Goal: Transaction & Acquisition: Download file/media

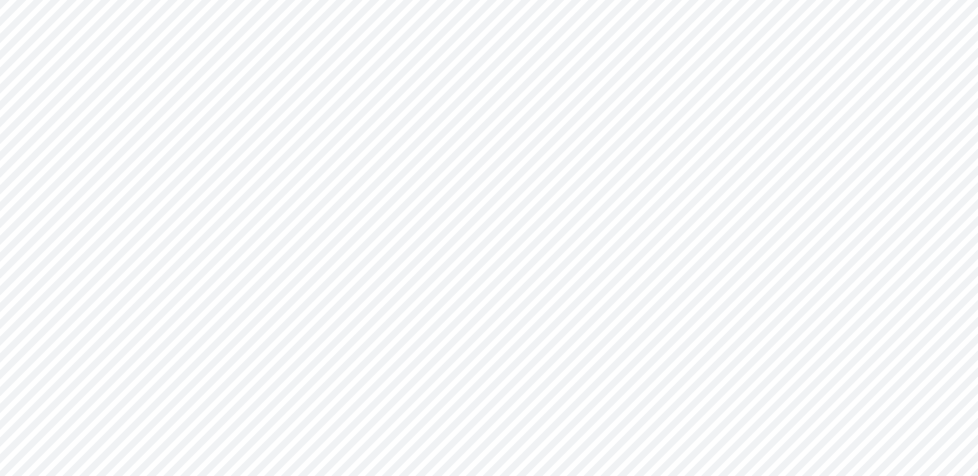
type input "FS - Eliminations Bacen GAAP"
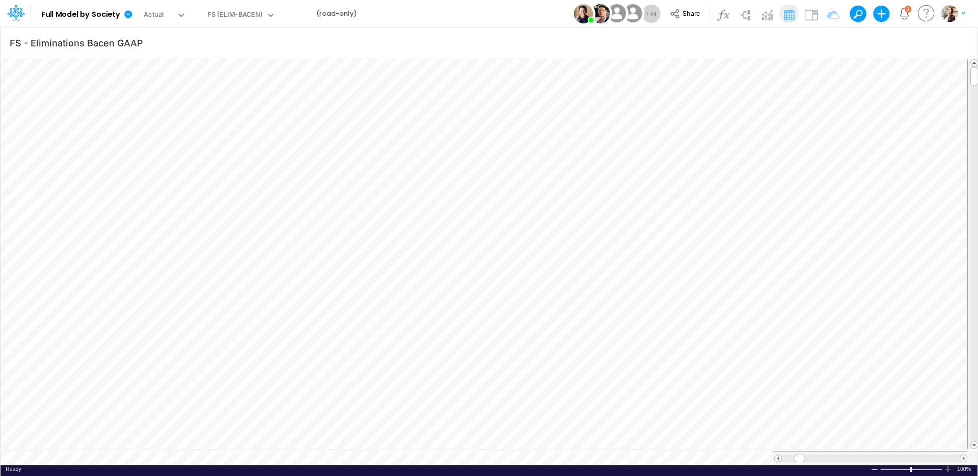
scroll to position [5, 1]
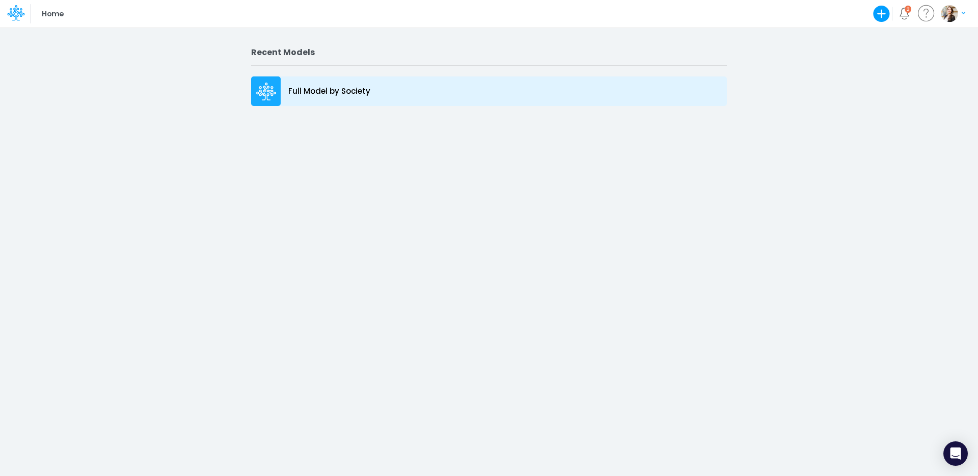
click at [357, 87] on p "Full Model by Society" at bounding box center [329, 92] width 82 height 12
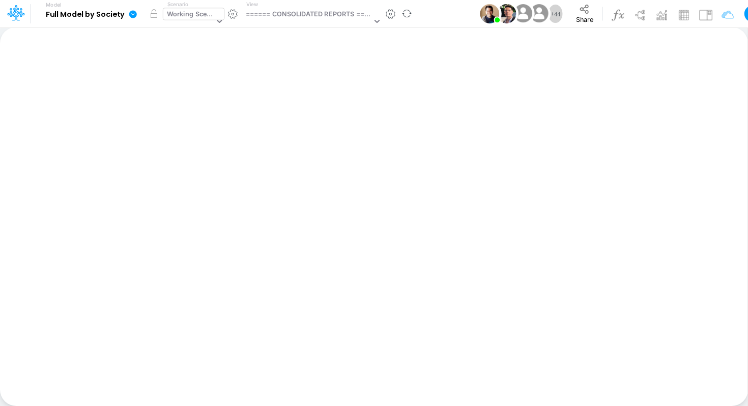
click at [197, 12] on div "Working Scenario" at bounding box center [190, 15] width 47 height 12
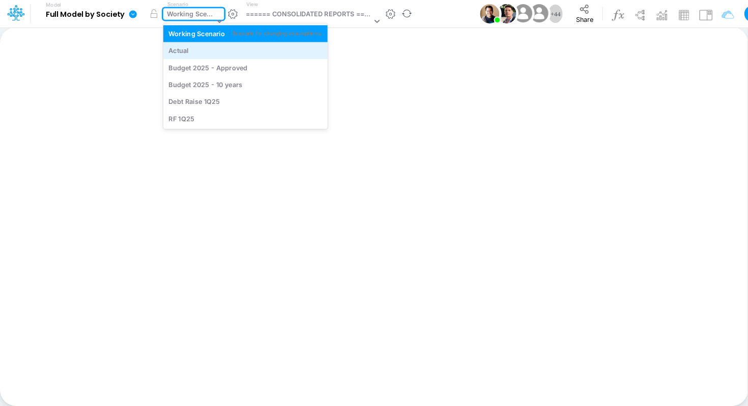
click at [199, 48] on div "Actual" at bounding box center [245, 51] width 153 height 10
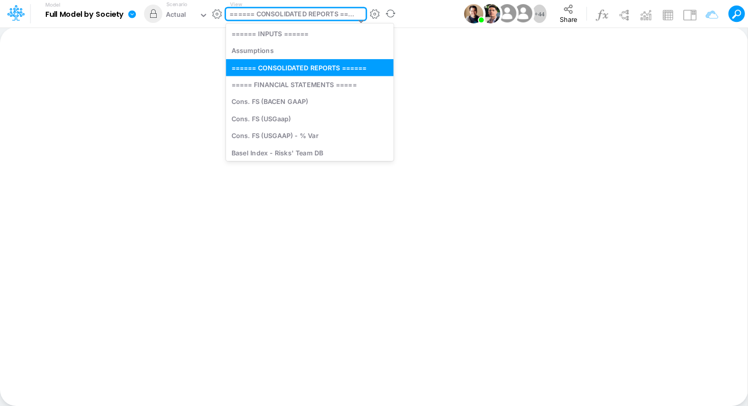
click at [285, 15] on div "====== CONSOLIDATED REPORTS ======" at bounding box center [293, 15] width 126 height 12
click at [277, 119] on div "Cons. FS (USGaap)" at bounding box center [310, 118] width 168 height 17
type input "Consolidated FS - USGAAP"
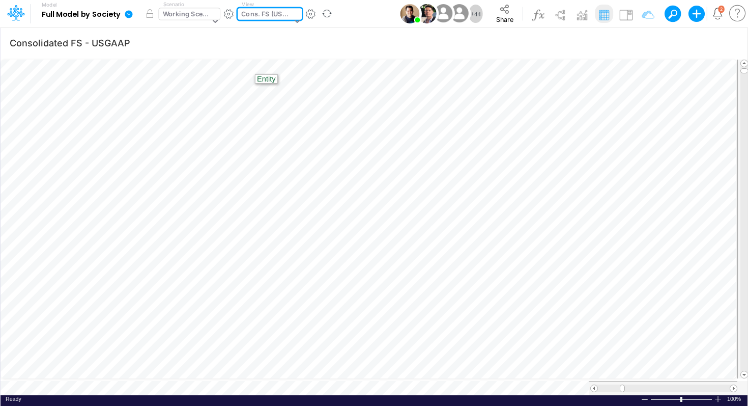
click at [209, 18] on div "Working Scenario" at bounding box center [186, 15] width 47 height 12
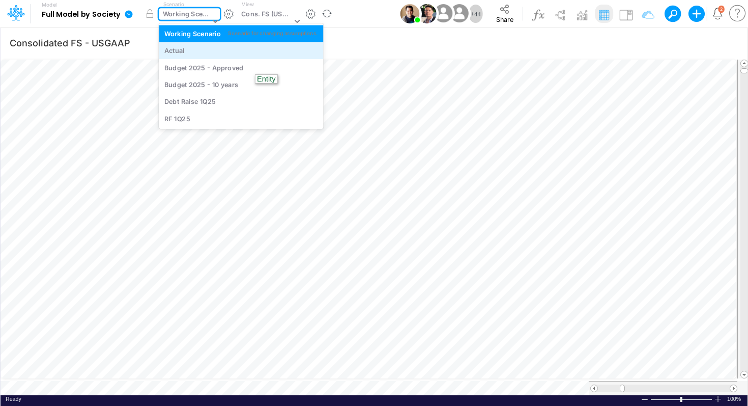
click at [204, 47] on div "Actual" at bounding box center [240, 51] width 153 height 10
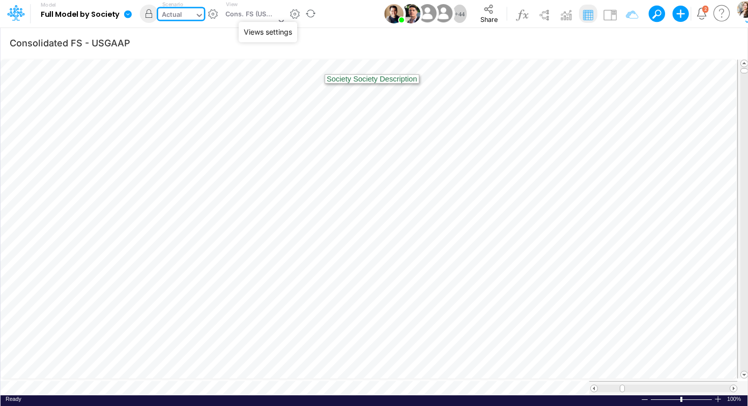
click at [295, 15] on button "button" at bounding box center [295, 14] width 11 height 11
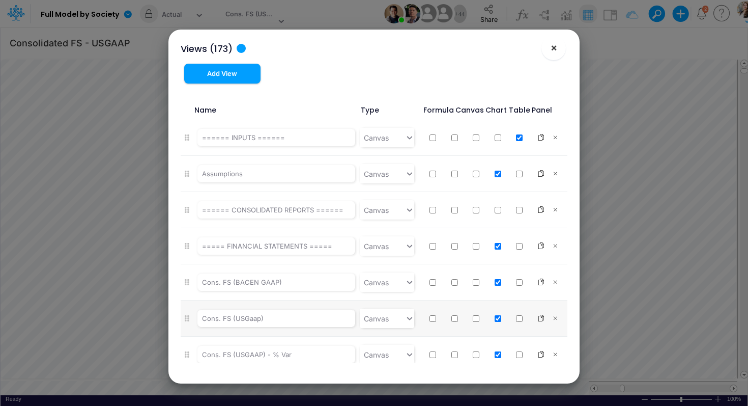
click at [551, 47] on span "×" at bounding box center [554, 47] width 7 height 12
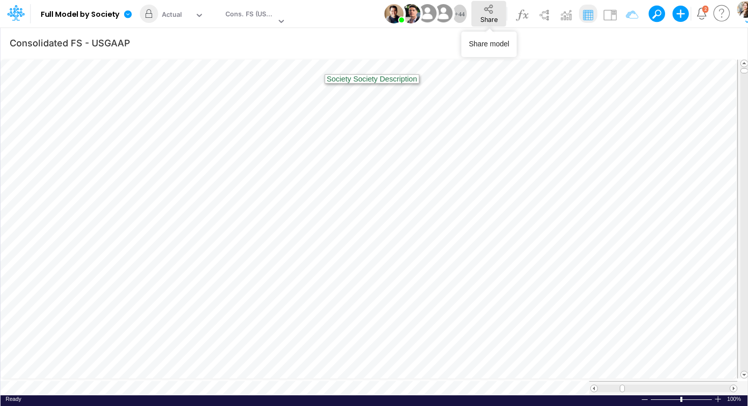
click at [497, 17] on span "Share" at bounding box center [489, 19] width 17 height 8
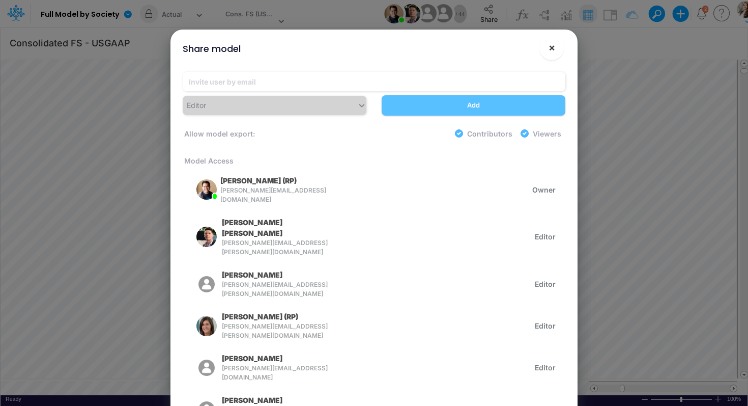
click at [556, 46] on button "×" at bounding box center [552, 48] width 24 height 24
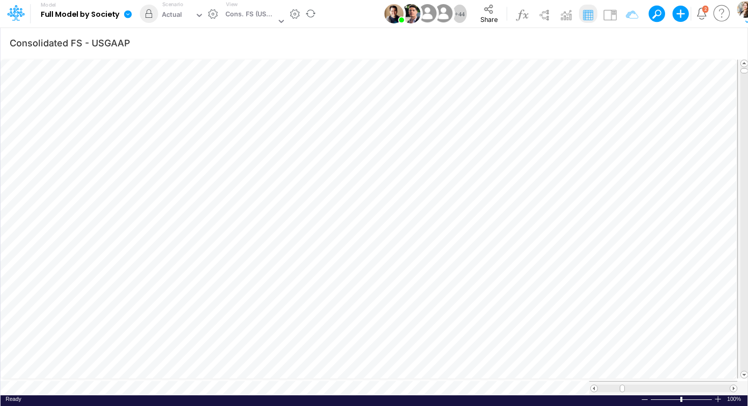
click at [129, 16] on icon at bounding box center [128, 14] width 8 height 8
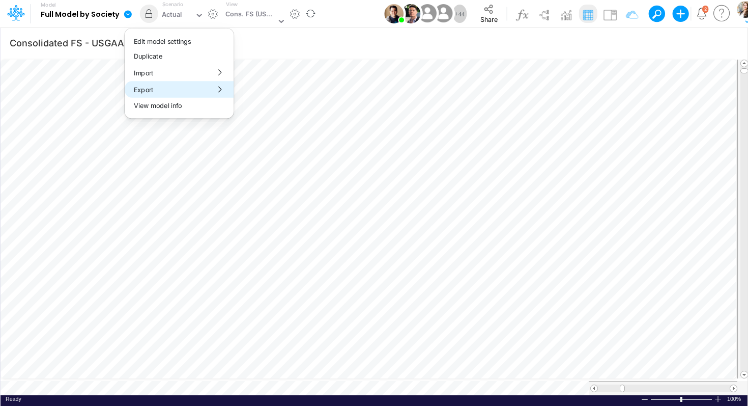
click at [154, 88] on button "Export" at bounding box center [179, 89] width 109 height 17
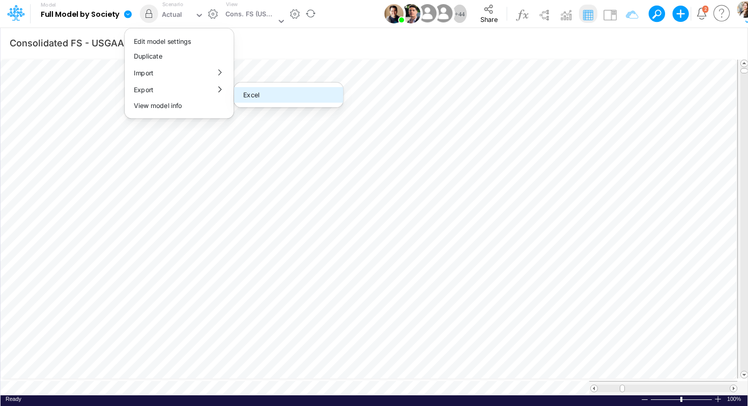
click at [266, 94] on button "Excel" at bounding box center [288, 95] width 109 height 16
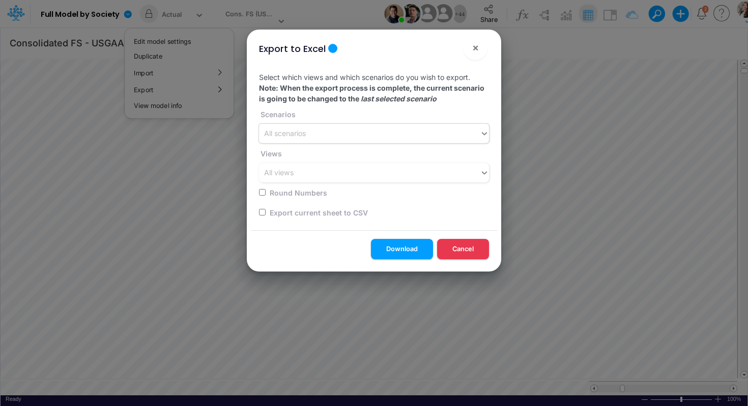
click at [294, 133] on div "All scenarios" at bounding box center [285, 133] width 42 height 11
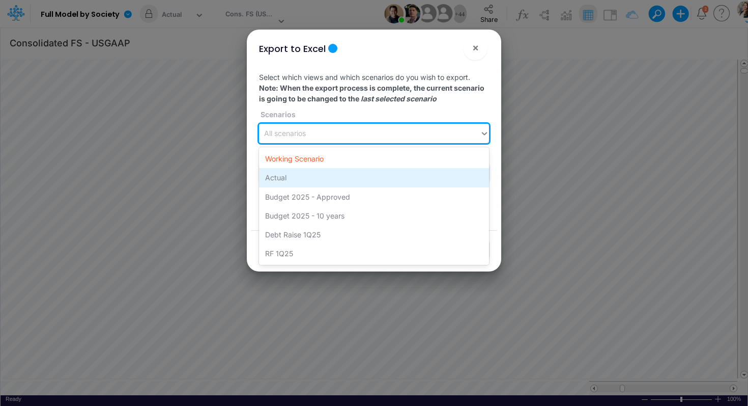
click at [294, 178] on div "Actual" at bounding box center [374, 177] width 230 height 19
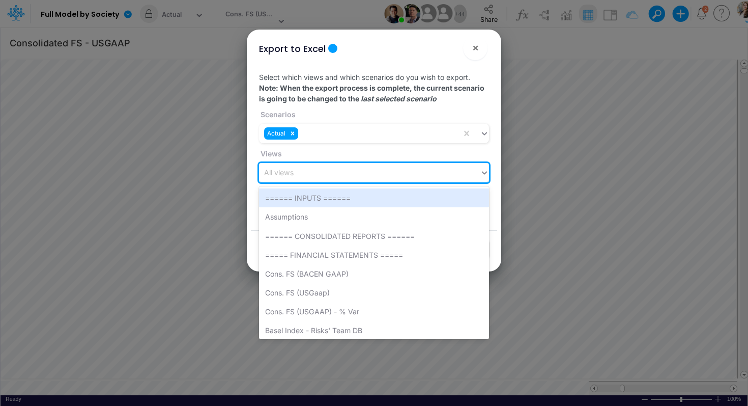
click at [292, 173] on div "All views" at bounding box center [279, 173] width 30 height 11
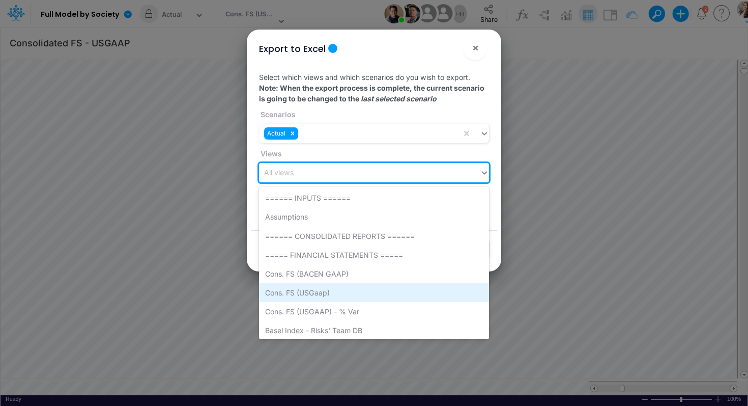
click at [299, 290] on div "Cons. FS (USGaap)" at bounding box center [374, 292] width 230 height 19
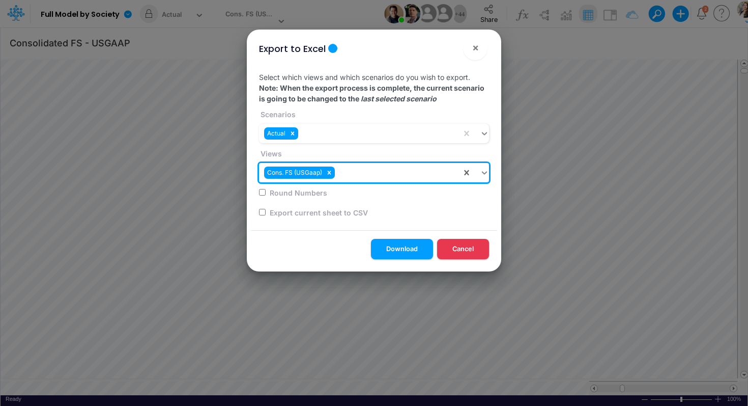
click at [263, 192] on input "Round Numbers" at bounding box center [262, 192] width 7 height 7
checkbox input "true"
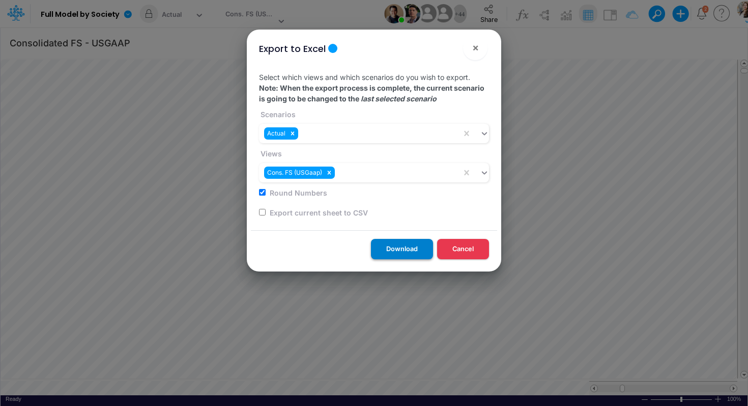
click at [406, 251] on button "Download" at bounding box center [402, 249] width 62 height 20
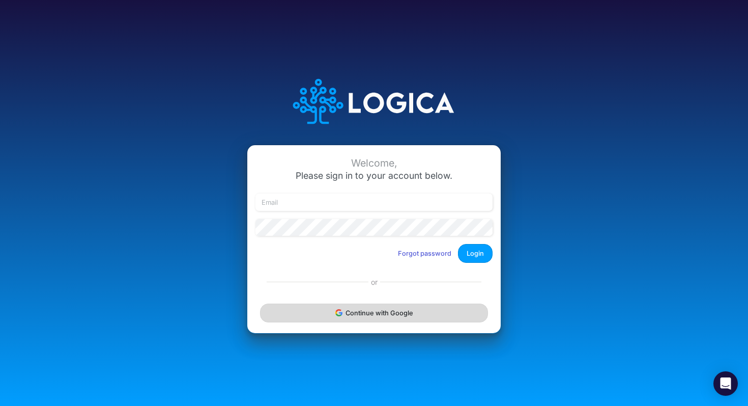
click at [326, 312] on button "Continue with Google" at bounding box center [374, 312] width 228 height 19
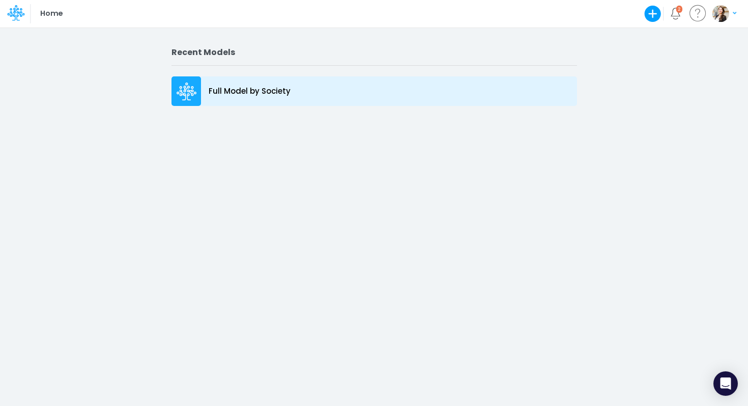
click at [232, 92] on p "Full Model by Society" at bounding box center [250, 92] width 82 height 12
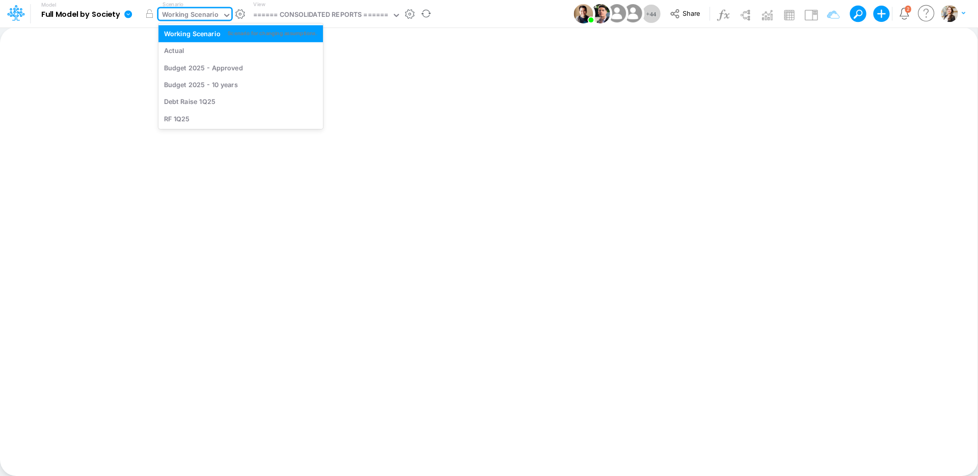
click at [191, 17] on div "Working Scenario" at bounding box center [190, 16] width 57 height 12
click at [191, 55] on div "Actual" at bounding box center [240, 51] width 153 height 10
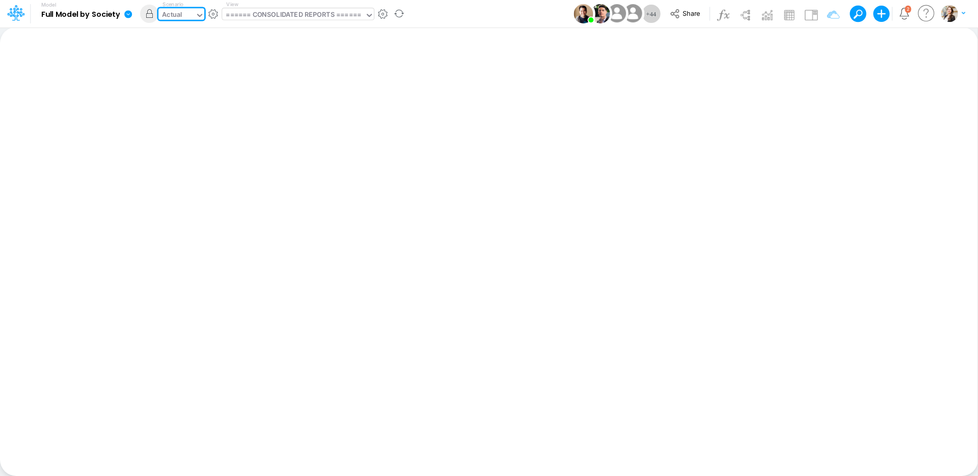
click at [252, 18] on div "====== CONSOLIDATED REPORTS ======" at bounding box center [293, 16] width 135 height 12
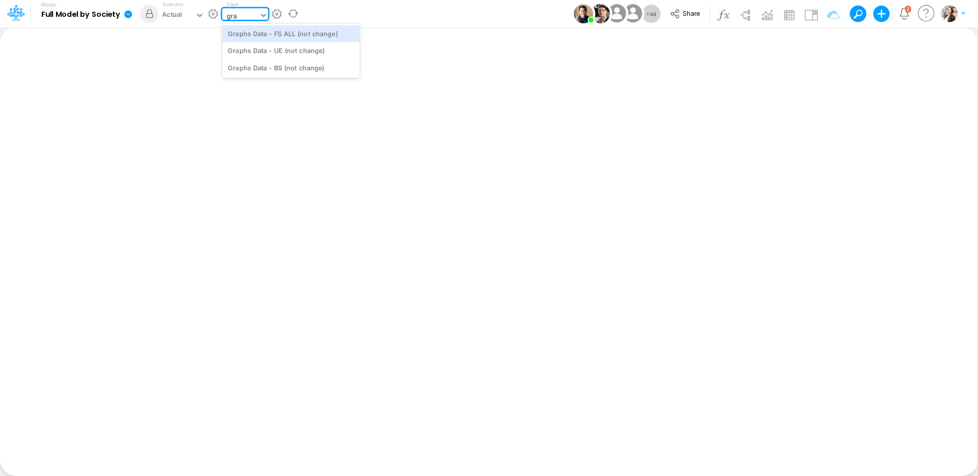
type input "grap"
click at [247, 35] on div "Graphs Data - FS ALL (not change)" at bounding box center [290, 33] width 137 height 17
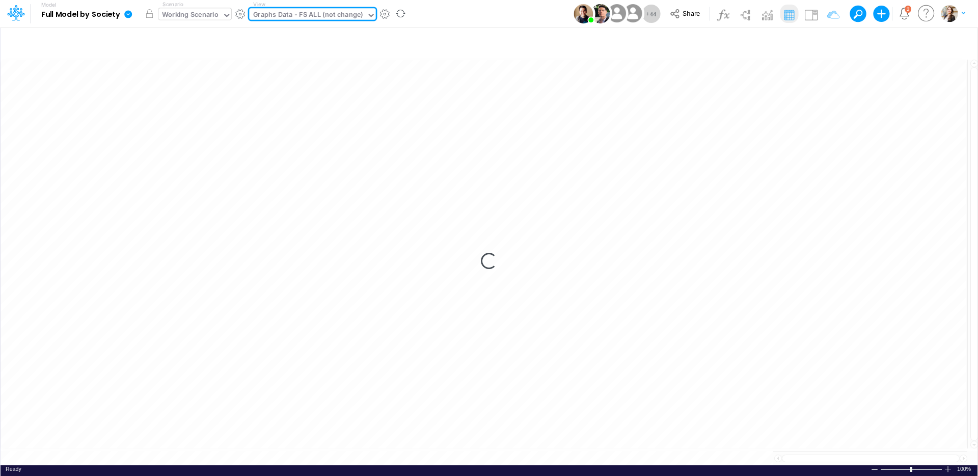
click at [217, 18] on div "Working Scenario" at bounding box center [190, 16] width 57 height 12
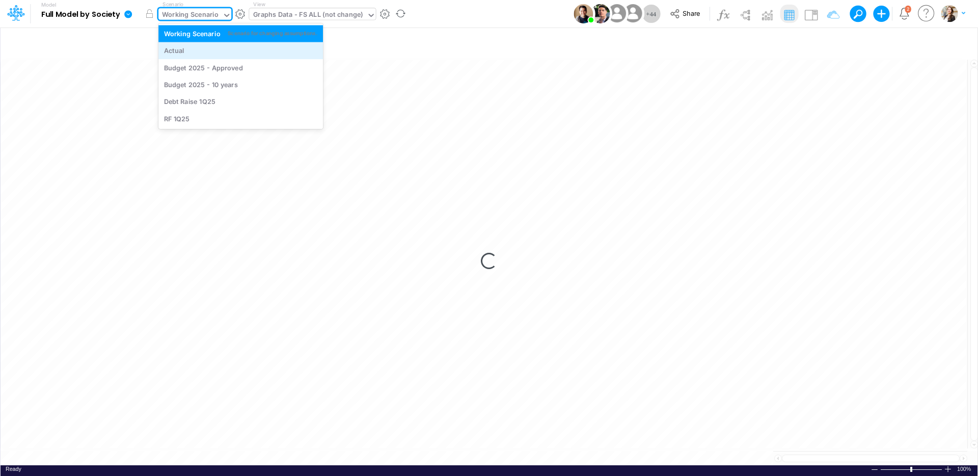
click at [208, 55] on div "Actual" at bounding box center [240, 50] width 164 height 17
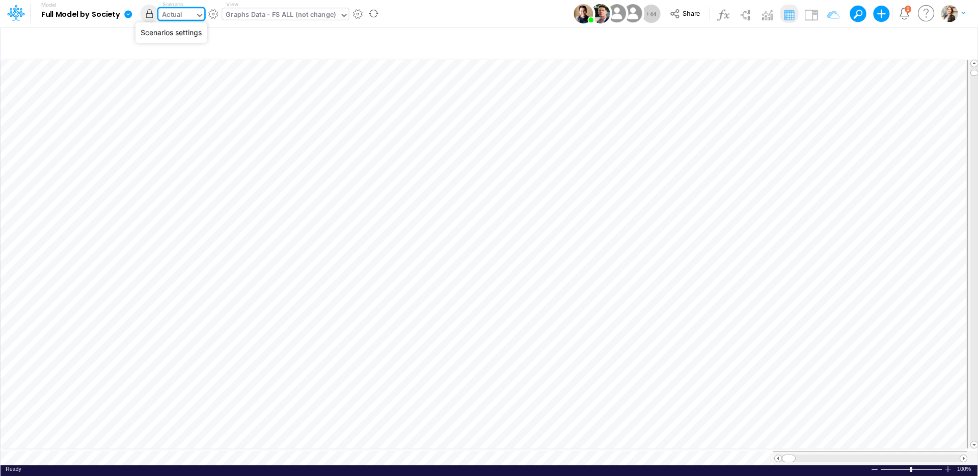
click at [212, 16] on button "button" at bounding box center [213, 14] width 11 height 11
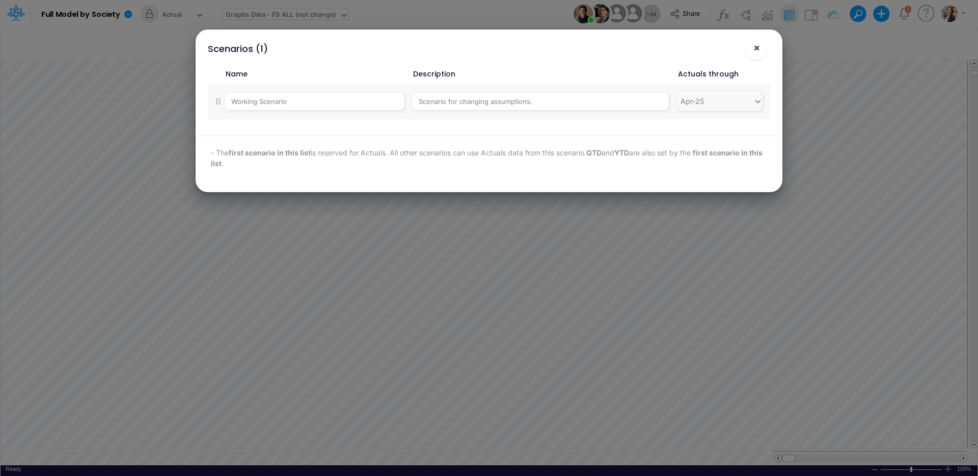
click at [748, 52] on span "×" at bounding box center [756, 47] width 7 height 12
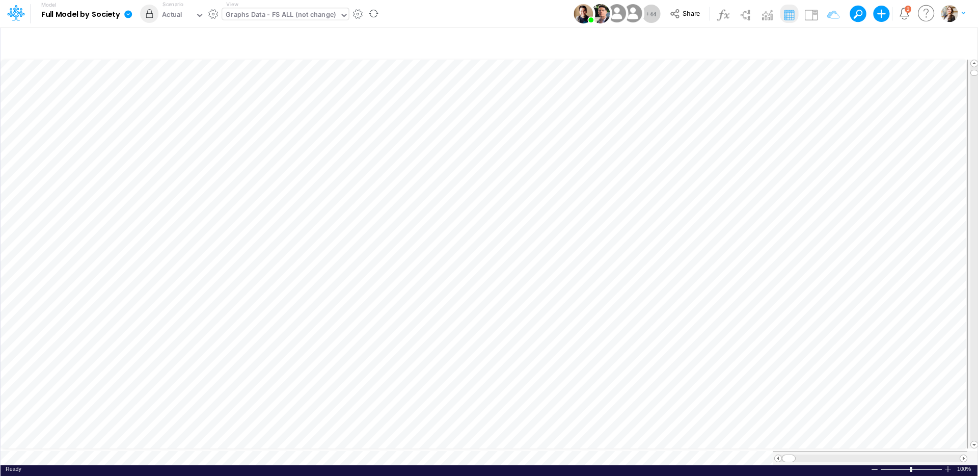
click at [130, 15] on icon at bounding box center [128, 14] width 8 height 8
click at [145, 91] on button "Export" at bounding box center [179, 89] width 109 height 17
click at [261, 89] on button "Excel" at bounding box center [289, 95] width 109 height 16
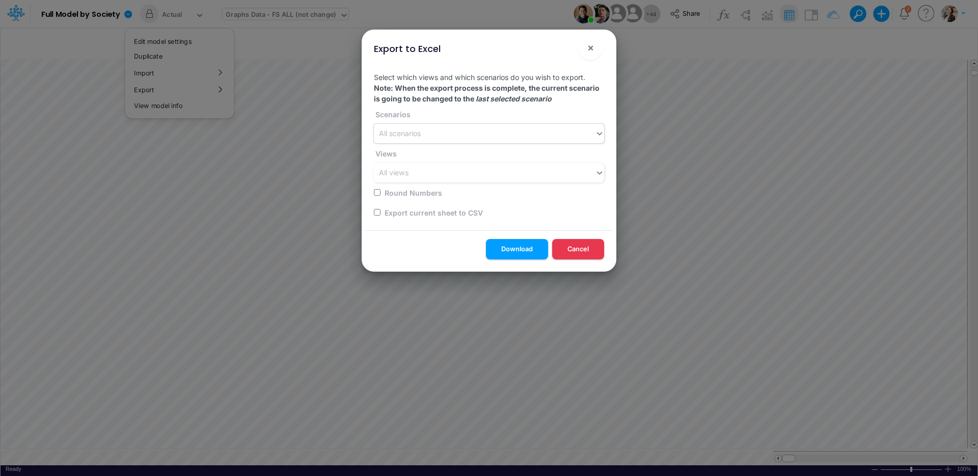
click at [405, 137] on div "All scenarios" at bounding box center [400, 133] width 42 height 11
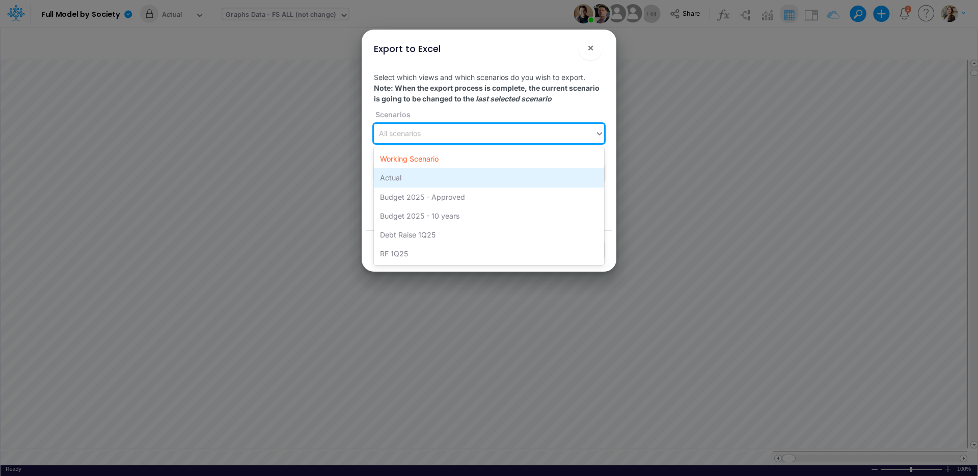
click at [404, 177] on div "Actual" at bounding box center [489, 177] width 230 height 19
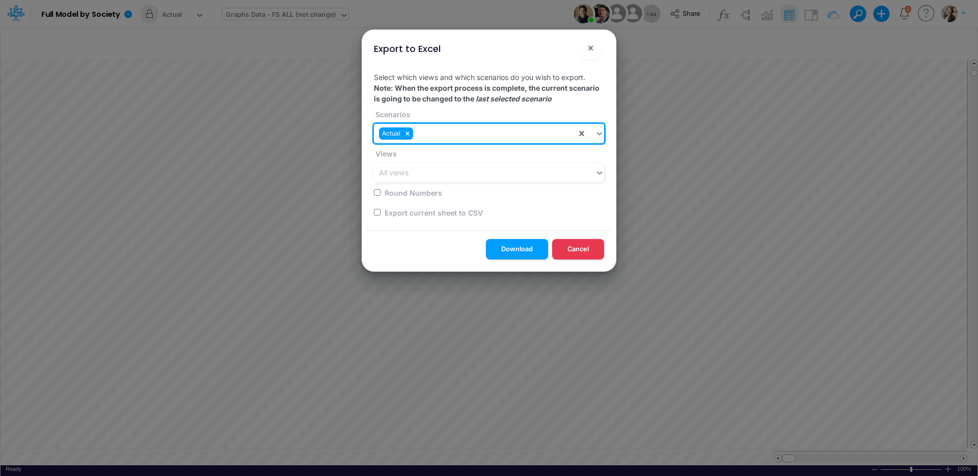
click at [404, 177] on div "All views" at bounding box center [394, 173] width 30 height 11
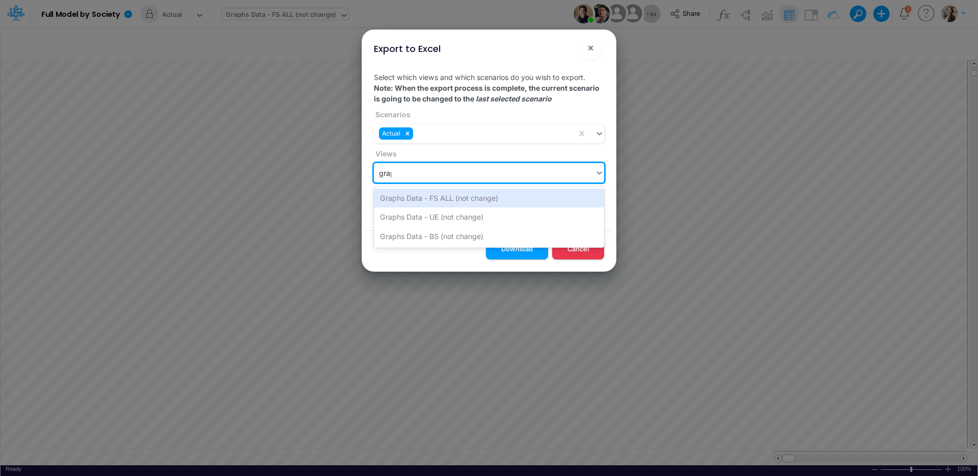
type input "graph"
click at [420, 199] on div "Graphs Data - FS ALL (not change)" at bounding box center [489, 197] width 230 height 19
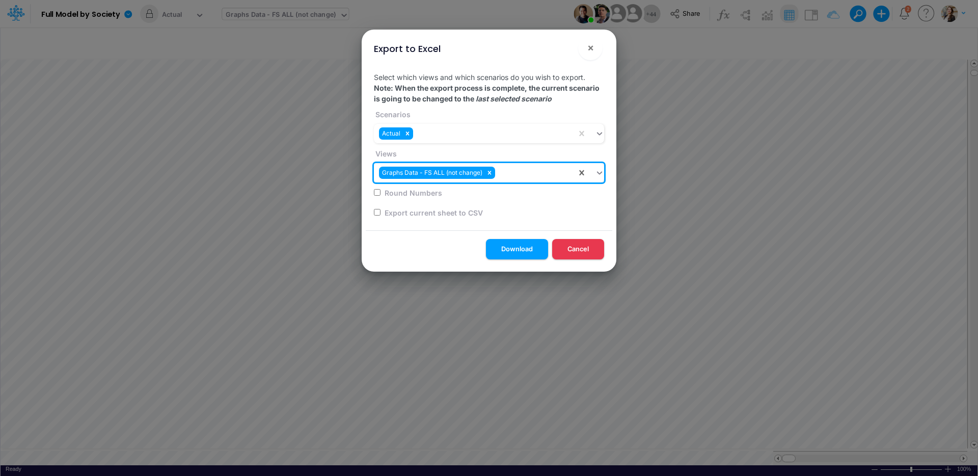
click at [383, 190] on label "Round Numbers" at bounding box center [412, 192] width 59 height 11
click at [380, 190] on input "Round Numbers" at bounding box center [377, 192] width 7 height 7
checkbox input "true"
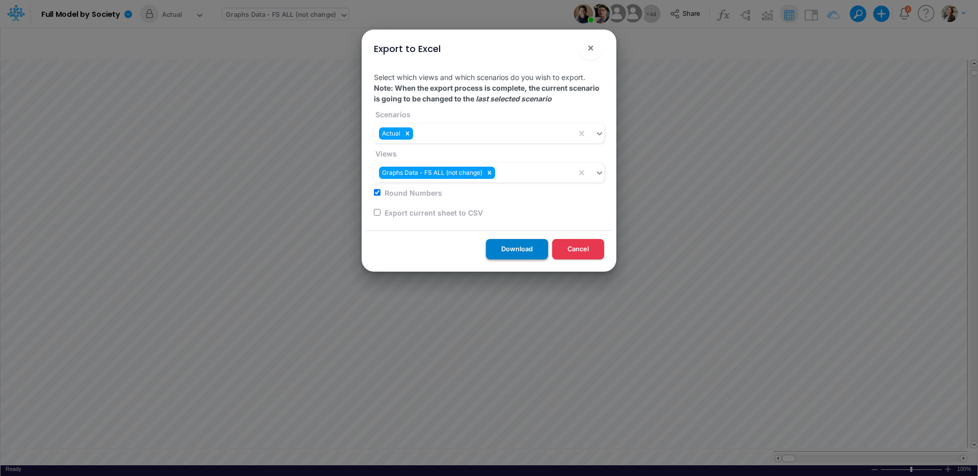
click at [525, 251] on button "Download" at bounding box center [517, 249] width 62 height 20
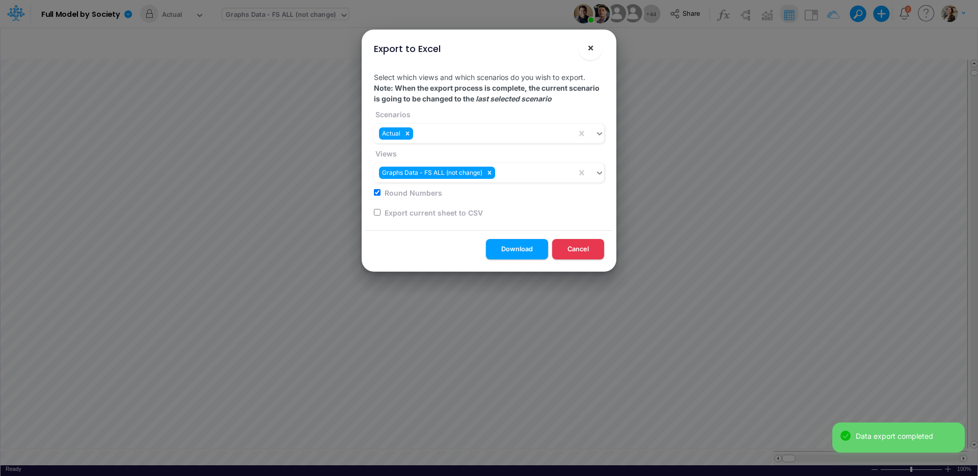
click at [589, 49] on span "×" at bounding box center [590, 47] width 7 height 12
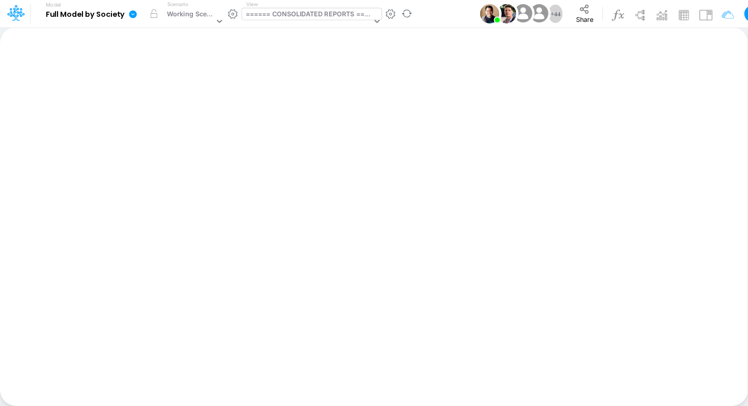
click at [279, 15] on div "====== CONSOLIDATED REPORTS ======" at bounding box center [309, 15] width 126 height 12
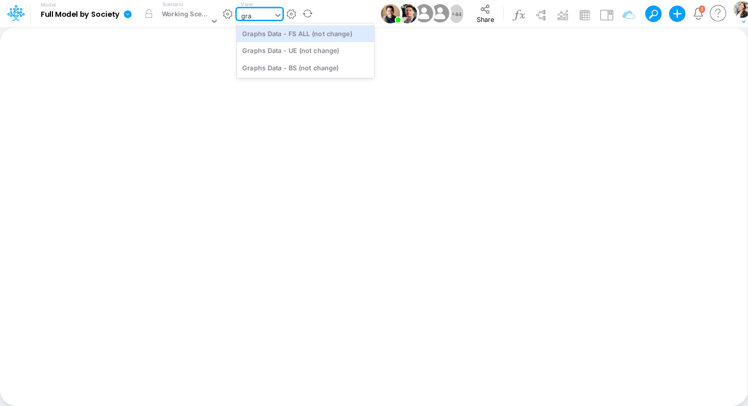
type input "grap"
click at [272, 36] on div "Graphs Data - FS ALL (not change)" at bounding box center [305, 33] width 137 height 17
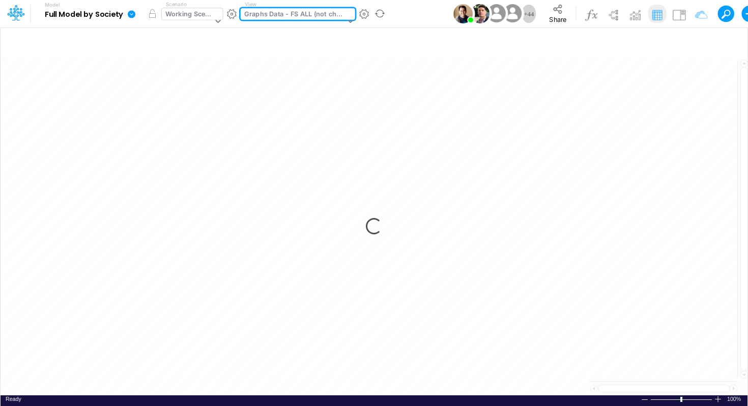
click at [195, 17] on div "Working Scenario" at bounding box center [188, 15] width 47 height 12
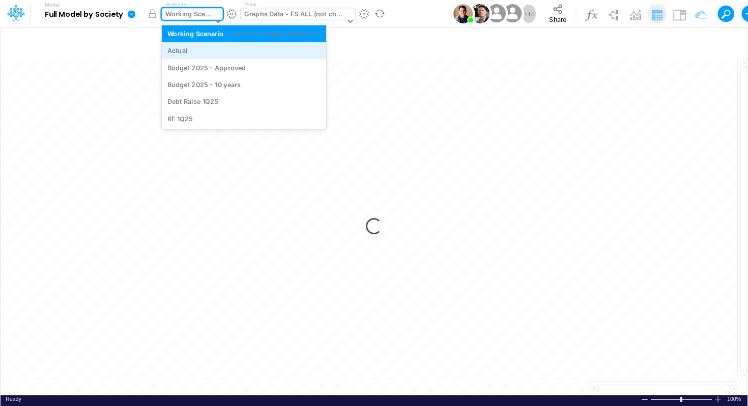
click at [195, 52] on div "Actual" at bounding box center [244, 51] width 153 height 10
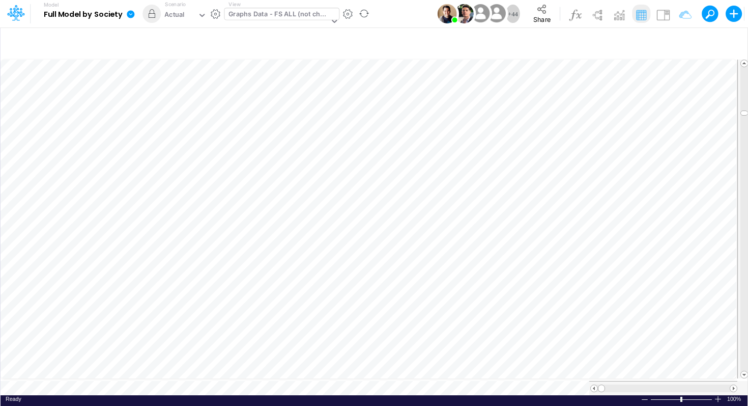
scroll to position [5, 1]
drag, startPoint x: 745, startPoint y: 203, endPoint x: 739, endPoint y: 314, distance: 111.2
click at [740, 315] on div at bounding box center [743, 219] width 11 height 319
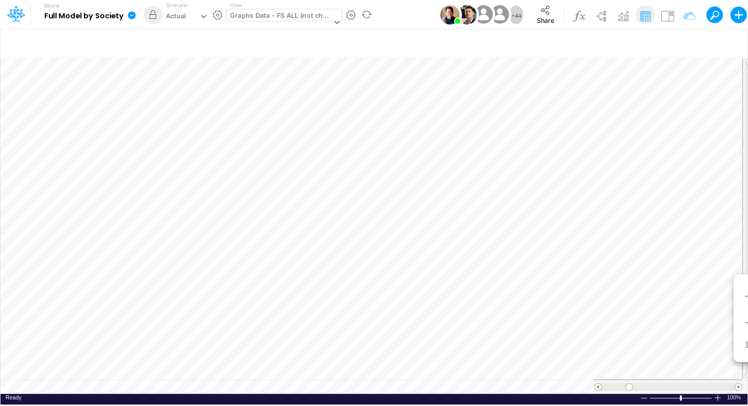
scroll to position [5, 1]
